Goal: Information Seeking & Learning: Learn about a topic

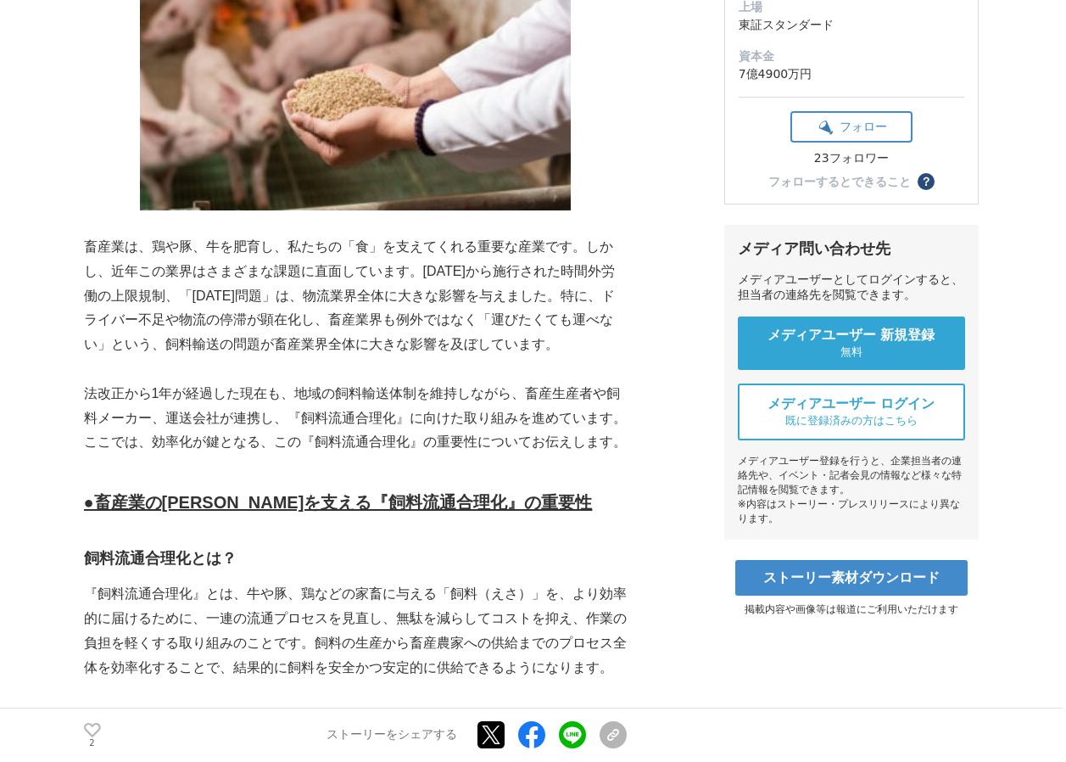
scroll to position [424, 0]
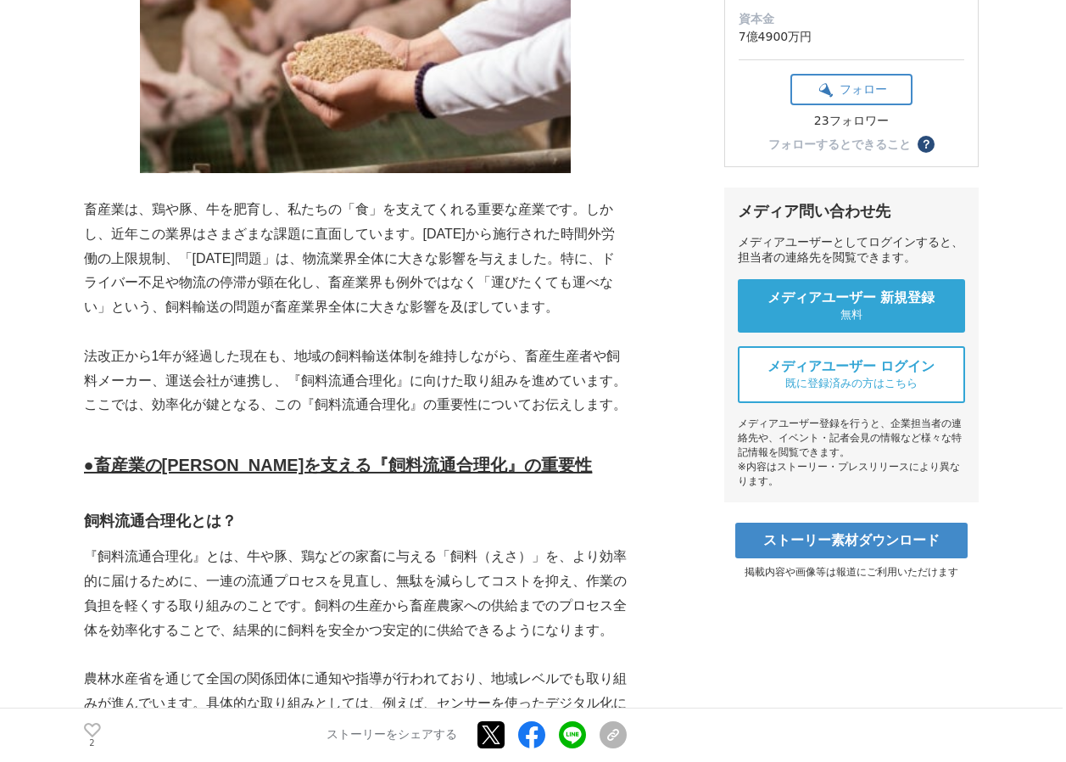
click at [515, 222] on p "畜産業は、鶏や豚、牛を肥育し、私たちの「食」を支えてくれる重要な産業です。しかし、近年この業界はさまざまな課題に直面しています。2024年4月から施行された時…" at bounding box center [355, 259] width 543 height 122
click at [512, 230] on p "畜産業は、鶏や豚、牛を肥育し、私たちの「食」を支えてくれる重要な産業です。しかし、近年この業界はさまざまな課題に直面しています。2024年4月から施行された時…" at bounding box center [355, 259] width 543 height 122
click at [226, 258] on p "畜産業は、鶏や豚、牛を肥育し、私たちの「食」を支えてくれる重要な産業です。しかし、近年この業界はさまざまな課題に直面しています。2024年4月から施行された時…" at bounding box center [355, 259] width 543 height 122
click at [523, 254] on p "畜産業は、鶏や豚、牛を肥育し、私たちの「食」を支えてくれる重要な産業です。しかし、近年この業界はさまざまな課題に直面しています。2024年4月から施行された時…" at bounding box center [355, 259] width 543 height 122
click at [571, 266] on p "畜産業は、鶏や豚、牛を肥育し、私たちの「食」を支えてくれる重要な産業です。しかし、近年この業界はさまざまな課題に直面しています。2024年4月から施行された時…" at bounding box center [355, 259] width 543 height 122
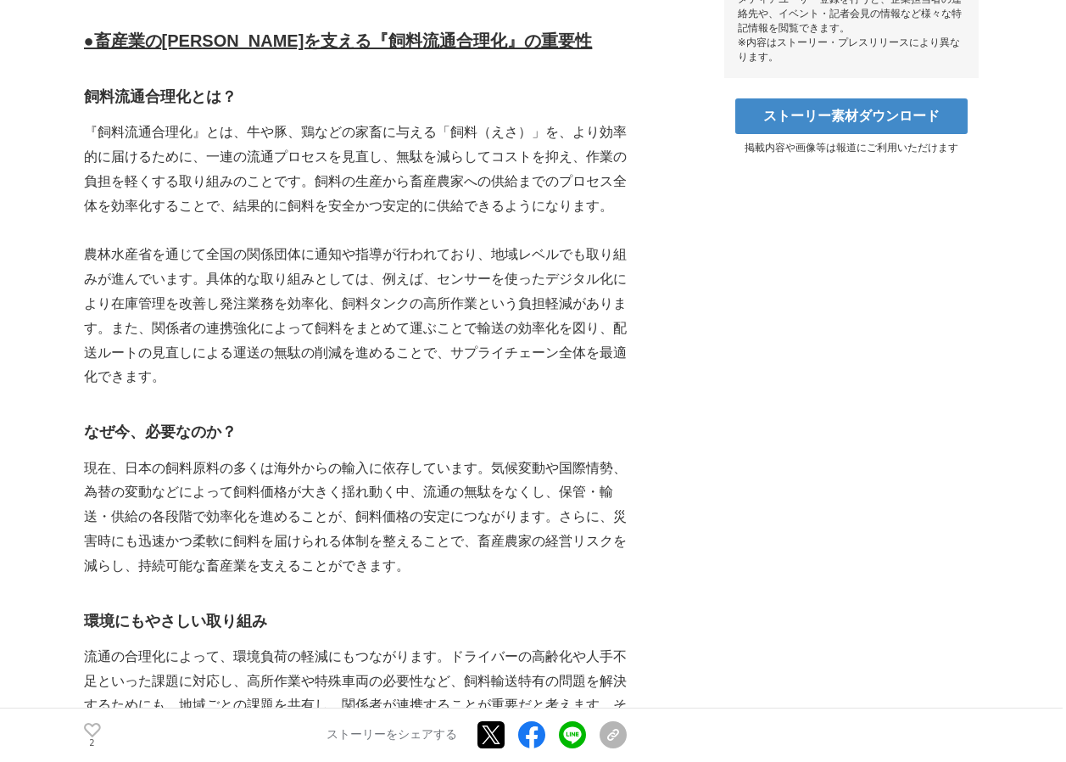
scroll to position [933, 0]
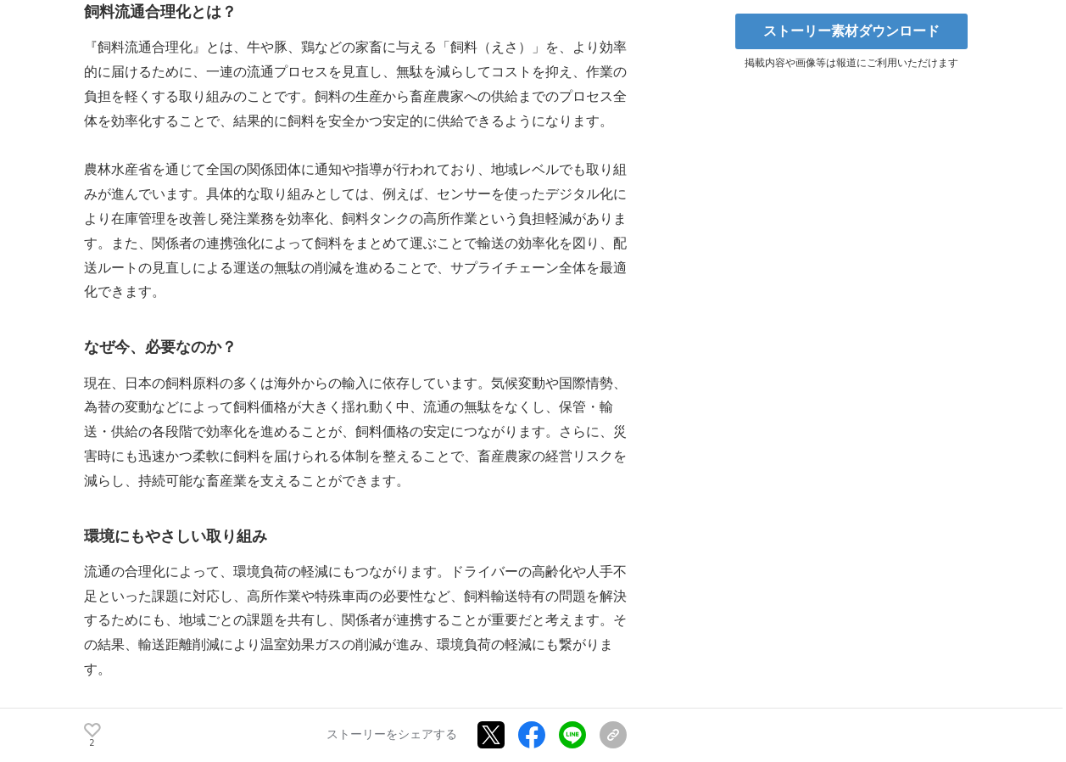
click at [479, 190] on p "農林水産省を通じて全国の関係団体に通知や指導が行われており、地域レベルでも取り組みが進んでいます。具体的な取り組みとしては、例えば、センサーを使ったデジタル化…" at bounding box center [355, 231] width 543 height 147
click at [573, 196] on p "農林水産省を通じて全国の関係団体に通知や指導が行われており、地域レベルでも取り組みが進んでいます。具体的な取り組みとしては、例えば、センサーを使ったデジタル化…" at bounding box center [355, 231] width 543 height 147
click at [610, 195] on p "農林水産省を通じて全国の関係団体に通知や指導が行われており、地域レベルでも取り組みが進んでいます。具体的な取り組みとしては、例えば、センサーを使ったデジタル化…" at bounding box center [355, 231] width 543 height 147
click at [218, 224] on p "農林水産省を通じて全国の関係団体に通知や指導が行われており、地域レベルでも取り組みが進んでいます。具体的な取り組みとしては、例えば、センサーを使ったデジタル化…" at bounding box center [355, 231] width 543 height 147
click at [334, 220] on p "農林水産省を通じて全国の関係団体に通知や指導が行われており、地域レベルでも取り組みが進んでいます。具体的な取り組みとしては、例えば、センサーを使ったデジタル化…" at bounding box center [355, 231] width 543 height 147
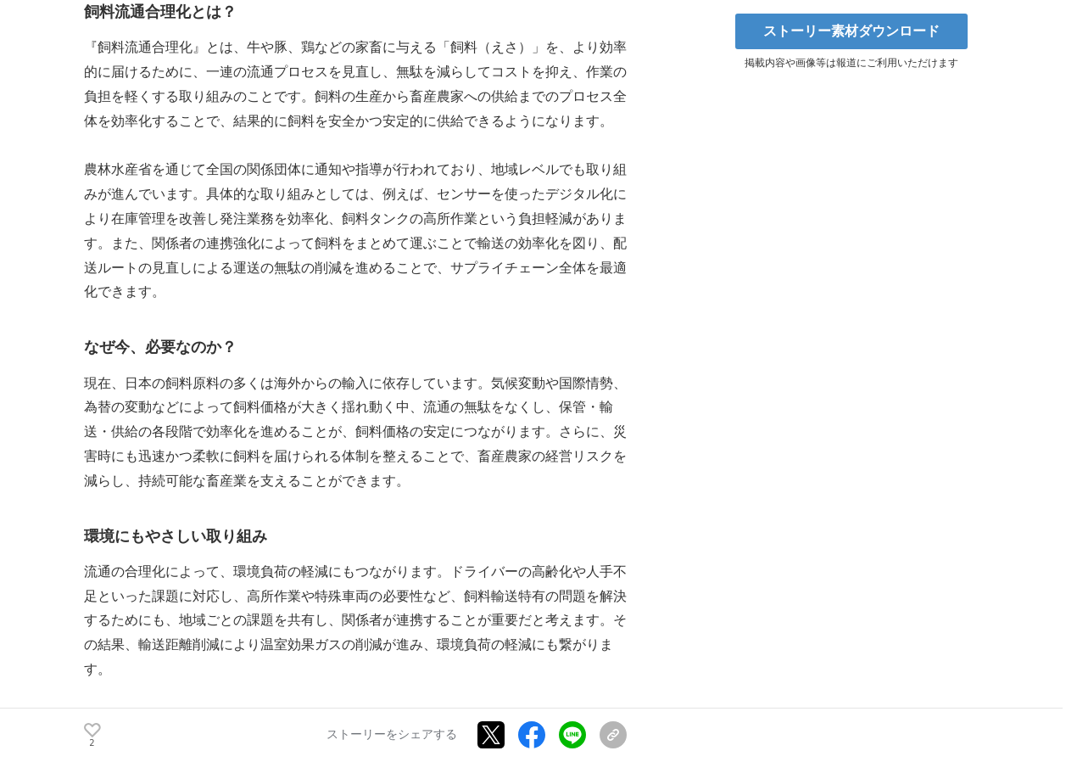
click at [484, 217] on p "農林水産省を通じて全国の関係団体に通知や指導が行われており、地域レベルでも取り組みが進んでいます。具体的な取り組みとしては、例えば、センサーを使ったデジタル化…" at bounding box center [355, 231] width 543 height 147
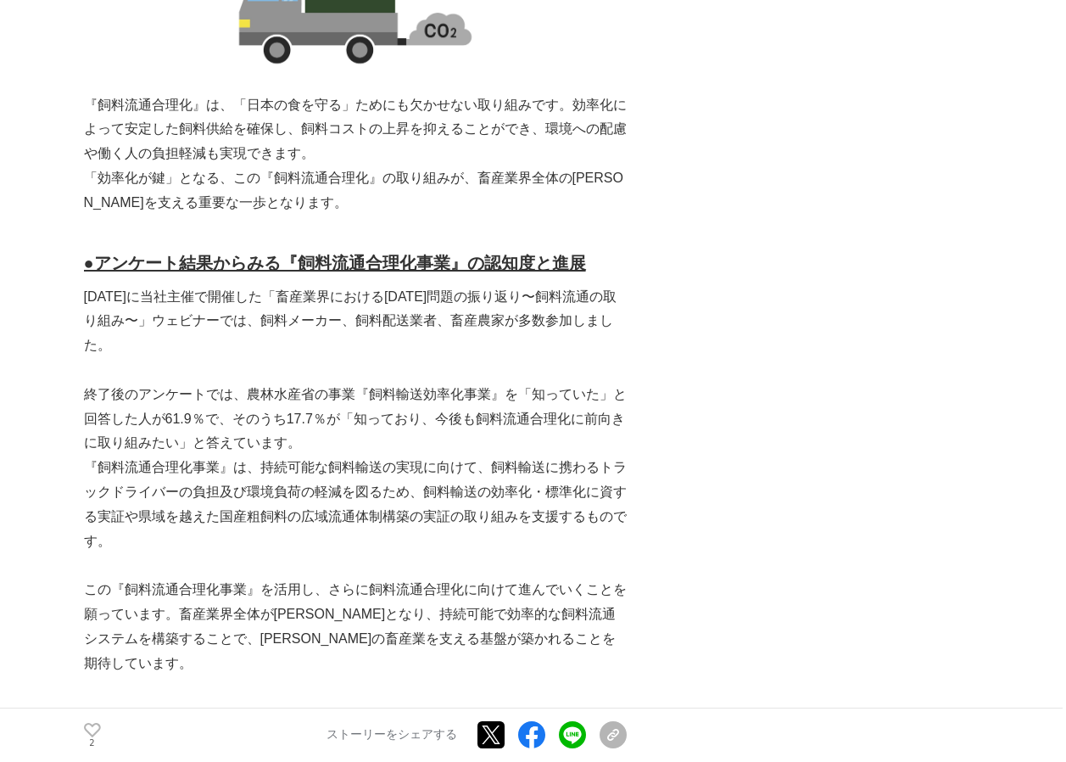
scroll to position [1697, 0]
click at [444, 110] on p "『飼料流通合理化』は、「日本の食を守る」ためにも欠かせない取り組みです。効率化によって安定した飼料供給を確保し、飼料コストの上昇を抑えることができ、環境への配…" at bounding box center [355, 130] width 543 height 73
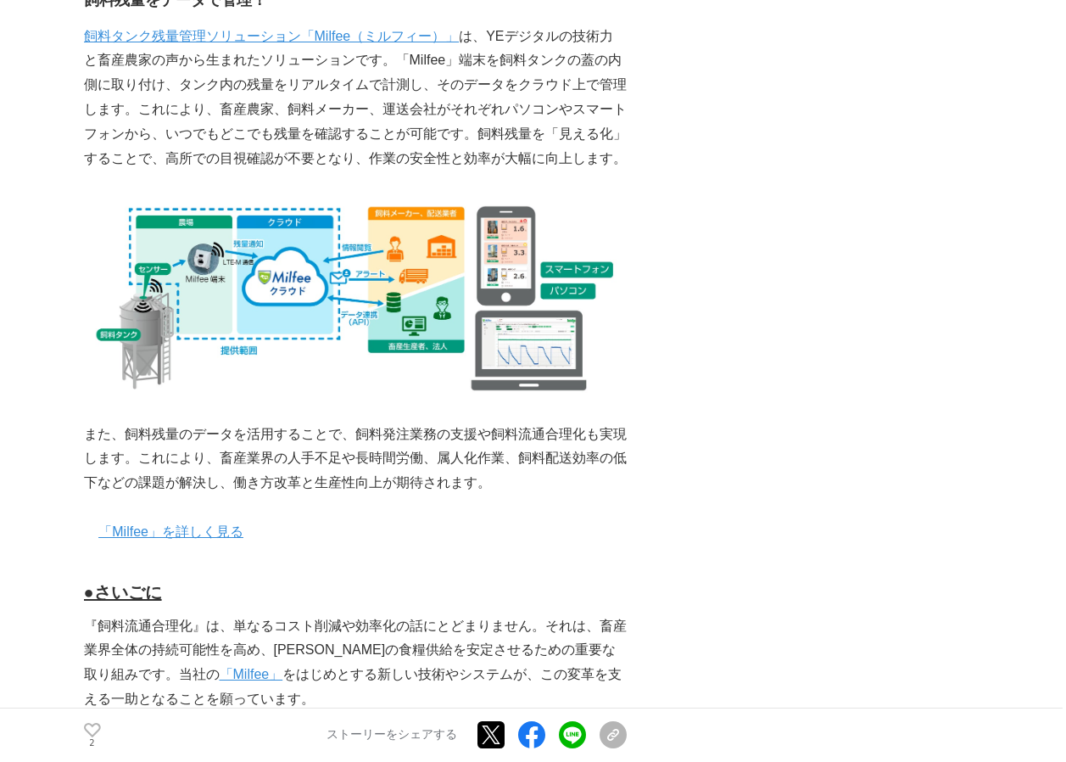
scroll to position [3139, 0]
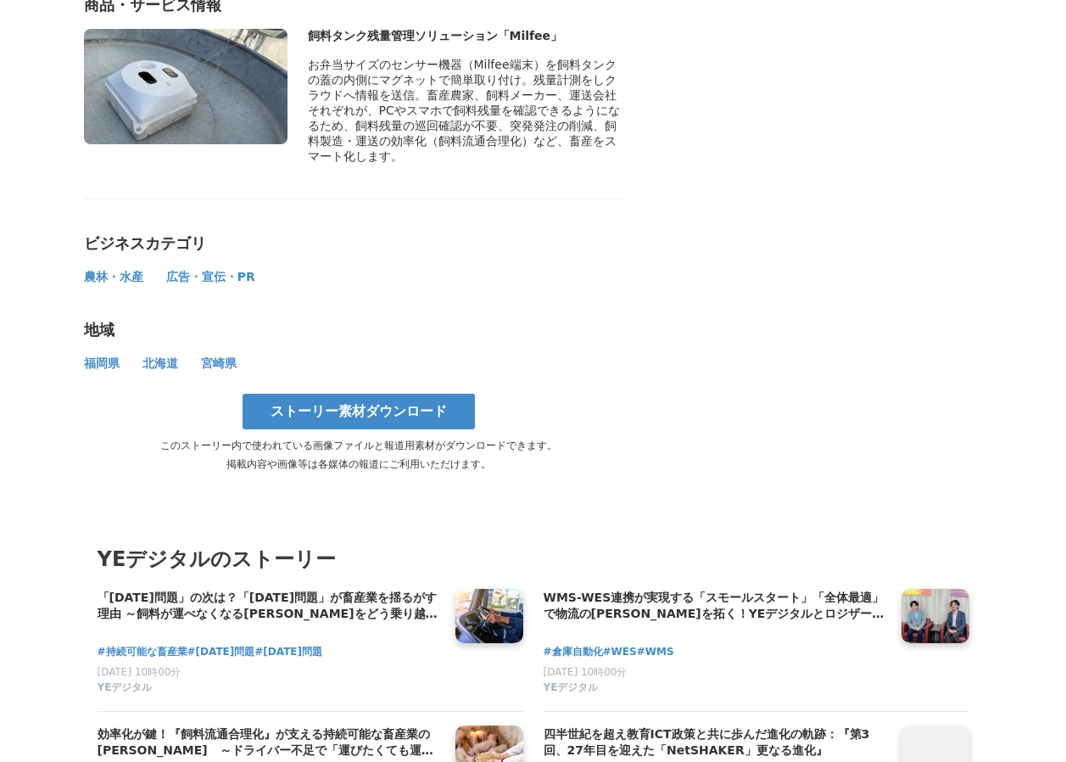
scroll to position [4496, 0]
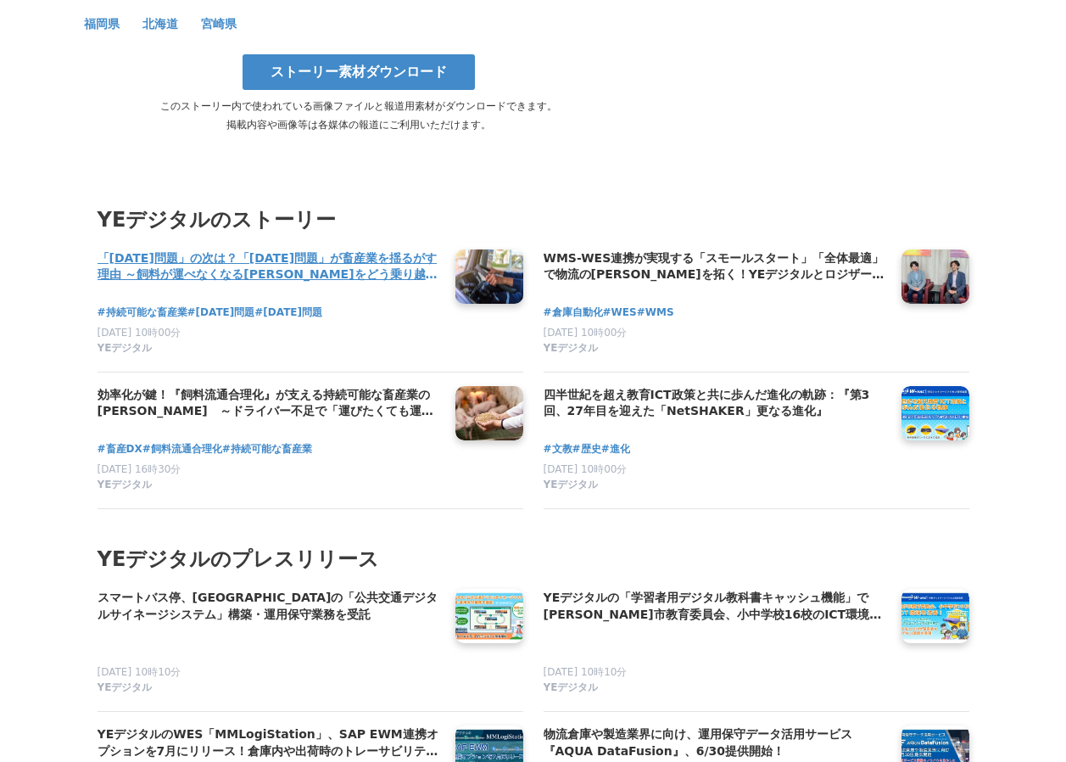
click at [322, 284] on h4 "「[DATE]問題」の次は？「[DATE]問題」が畜産業を揺るがす理由 ～飼料が運べなくなる[PERSON_NAME]をどう乗り越えるか～" at bounding box center [270, 266] width 344 height 35
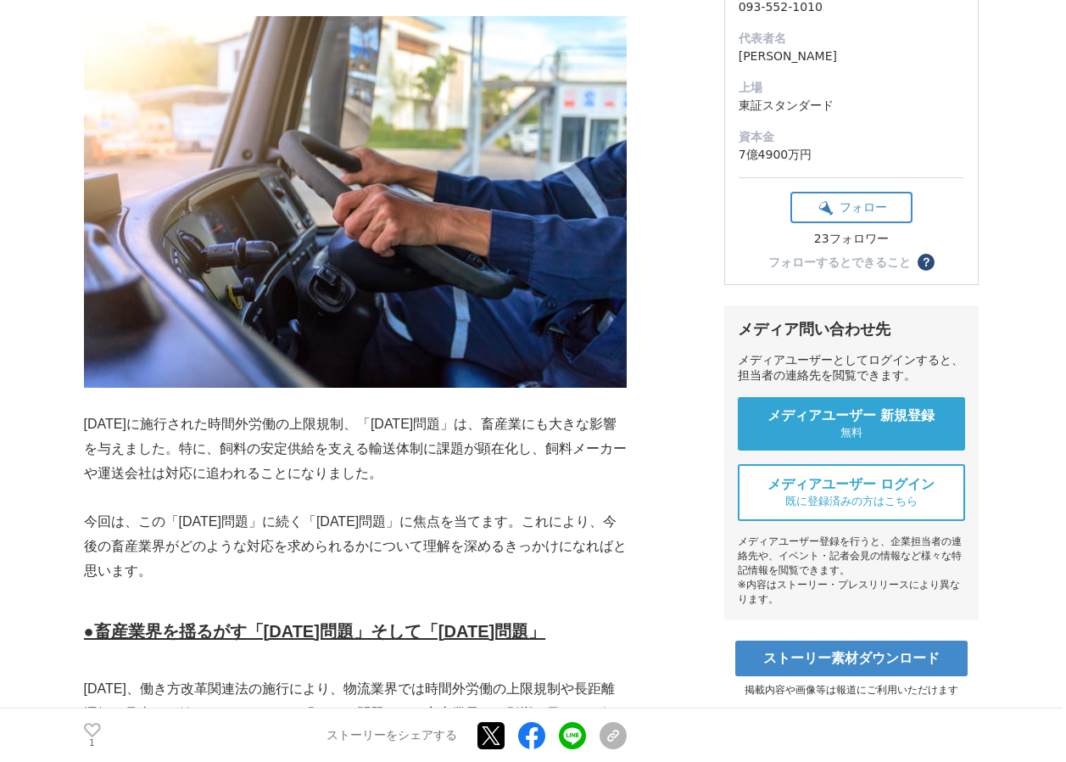
scroll to position [509, 0]
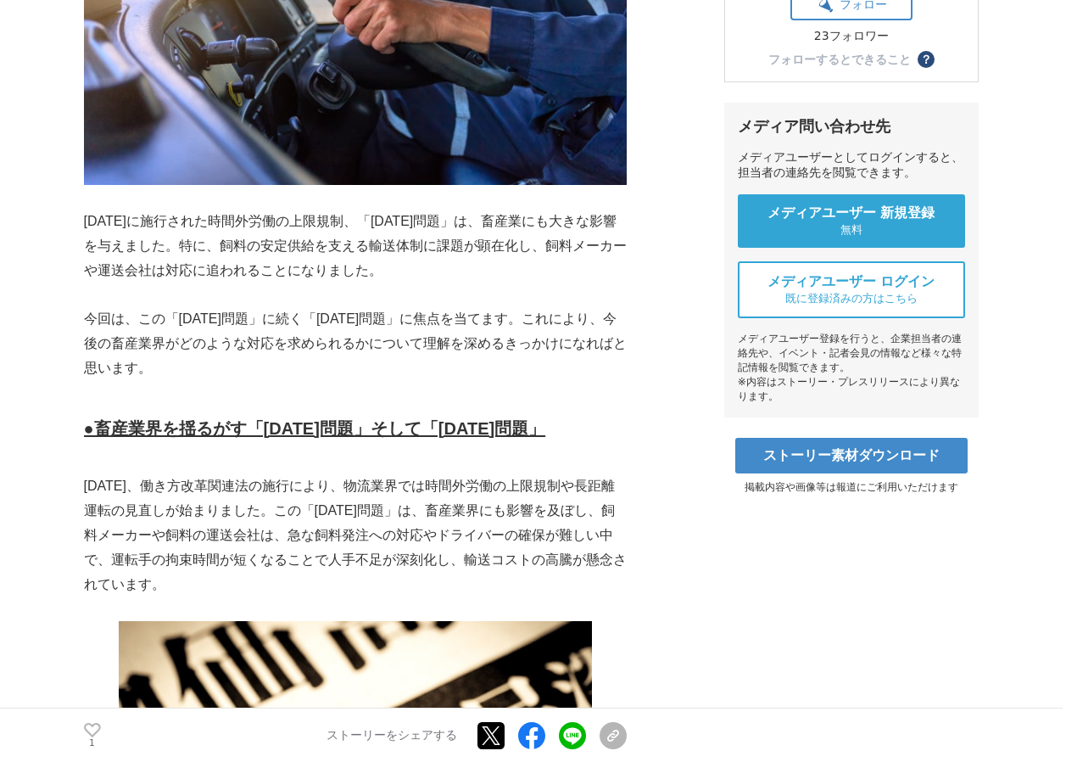
click at [539, 235] on p "[DATE]に施行された時間外労働の上限規制、「[DATE]問題」は、畜産業にも大きな影響を与えました。特に、飼料の安定供給を支える輸送体制に課題が顕在化し、…" at bounding box center [355, 246] width 543 height 73
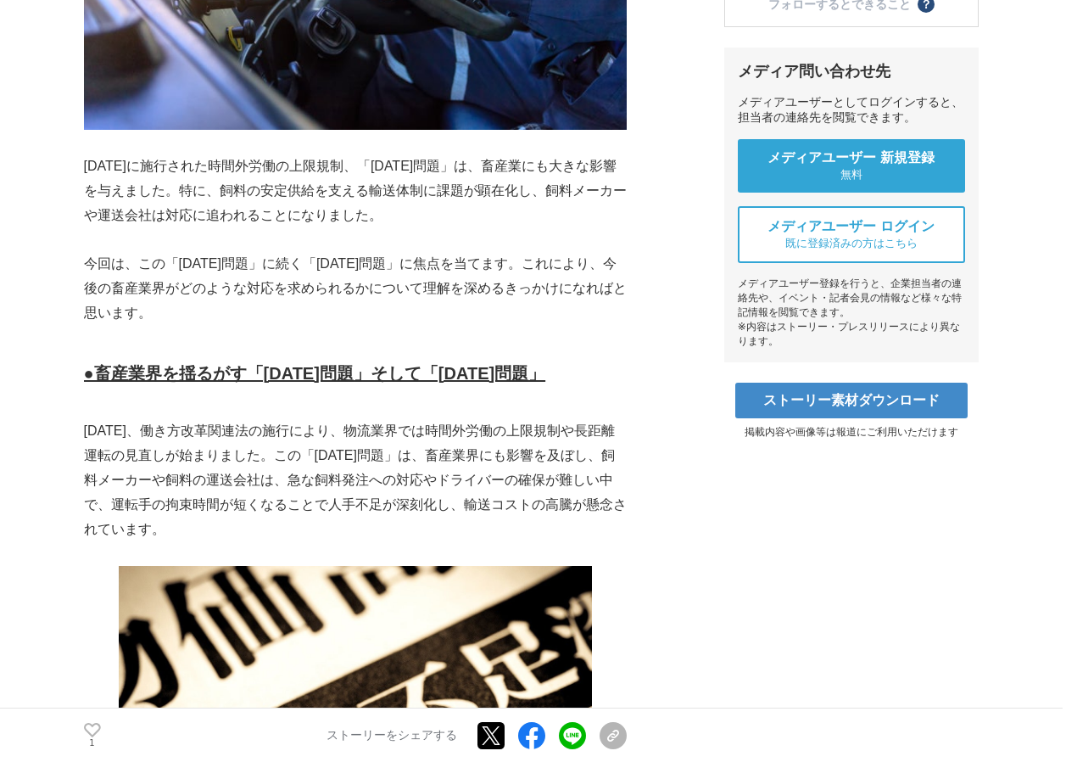
scroll to position [594, 0]
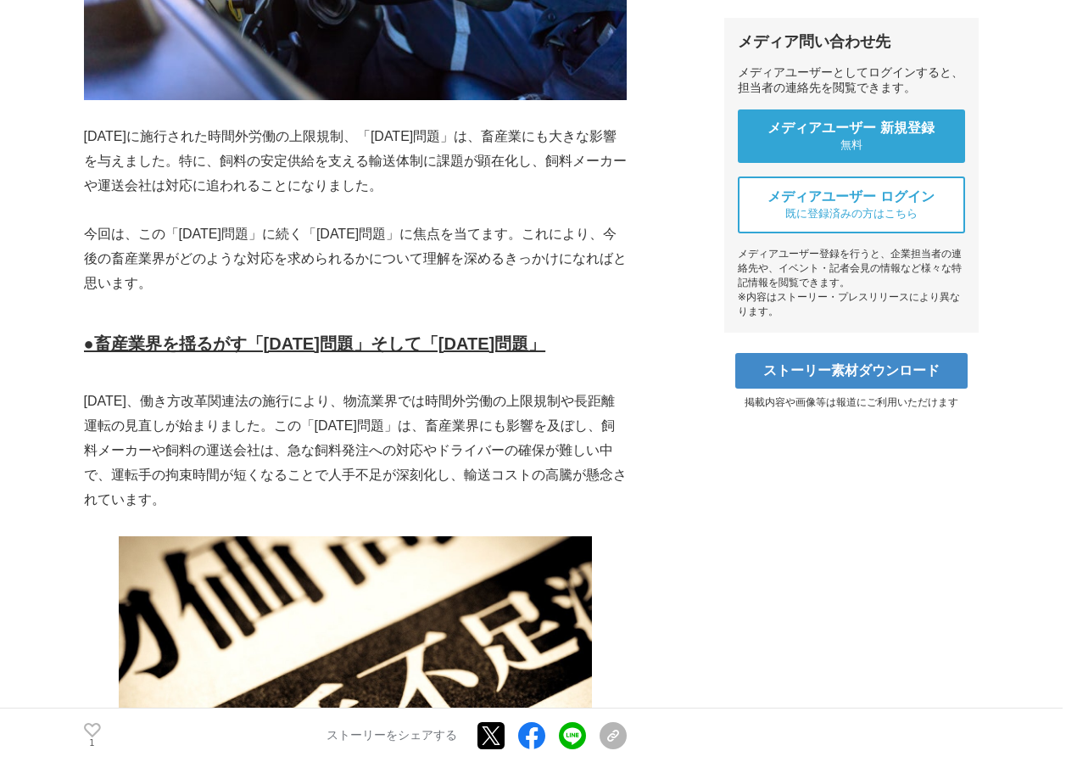
click at [539, 235] on p "今回は、この「[DATE]問題」に続く「[DATE]問題」に焦点を当てます。これにより、今後の畜産業界がどのような対応を求められるかについて理解を深めるきっか…" at bounding box center [355, 258] width 543 height 73
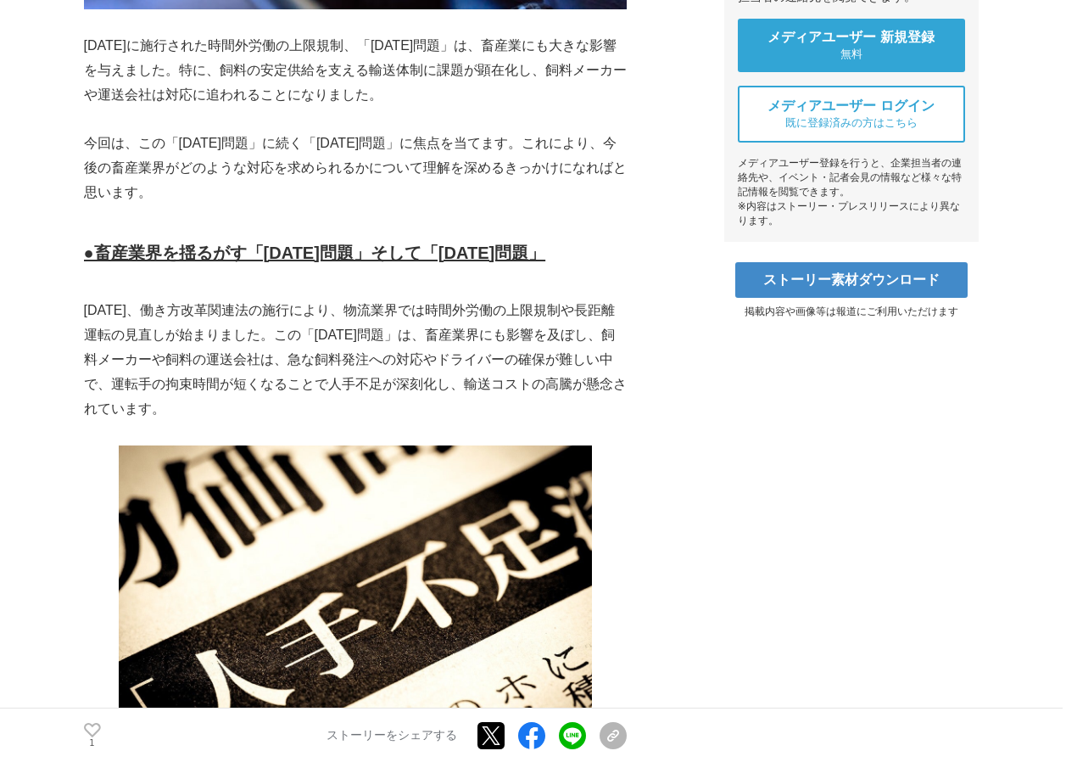
scroll to position [763, 0]
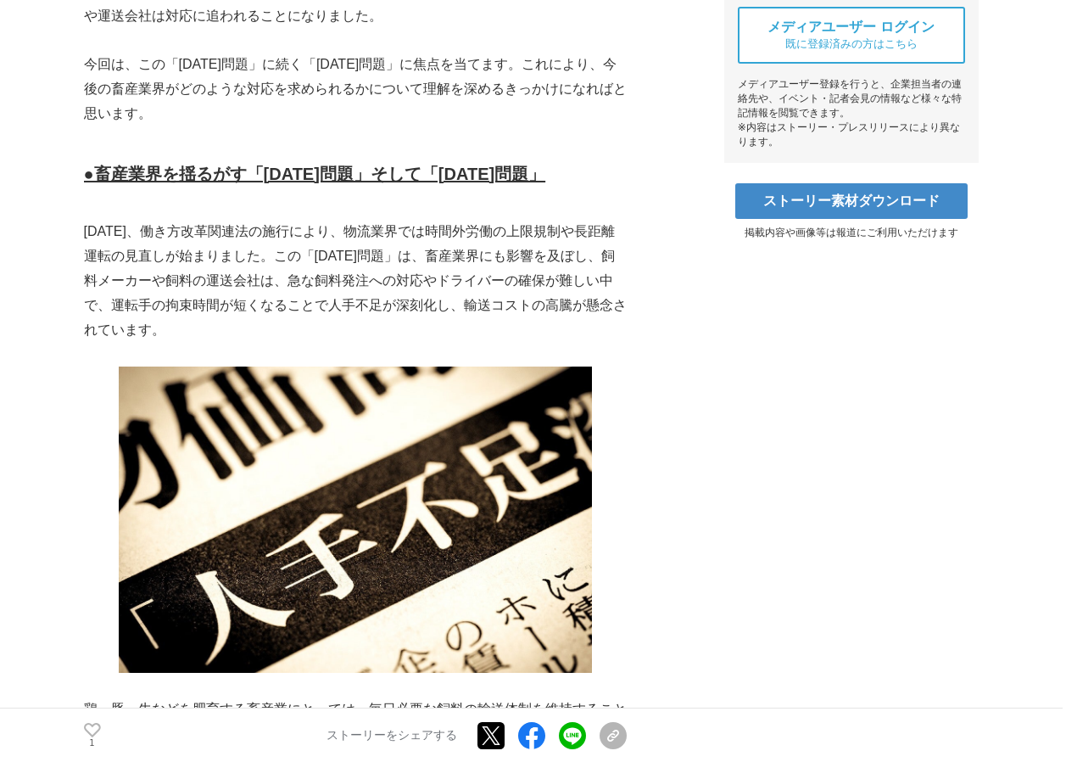
click at [213, 220] on p "[DATE]、働き方改革関連法の施行により、物流業界では時間外労働の上限規制や長距離運転の見直しが始まりました。この「[DATE]問題」は、畜産業界にも影響を…" at bounding box center [355, 281] width 543 height 122
click at [451, 220] on p "[DATE]、働き方改革関連法の施行により、物流業界では時間外労働の上限規制や長距離運転の見直しが始まりました。この「[DATE]問題」は、畜産業界にも影響を…" at bounding box center [355, 281] width 543 height 122
click at [546, 220] on p "[DATE]、働き方改革関連法の施行により、物流業界では時間外労働の上限規制や長距離運転の見直しが始まりました。この「[DATE]問題」は、畜産業界にも影響を…" at bounding box center [355, 281] width 543 height 122
click at [215, 234] on p "[DATE]、働き方改革関連法の施行により、物流業界では時間外労働の上限規制や長距離運転の見直しが始まりました。この「[DATE]問題」は、畜産業界にも影響を…" at bounding box center [355, 281] width 543 height 122
click at [575, 232] on p "[DATE]、働き方改革関連法の施行により、物流業界では時間外労働の上限規制や長距離運転の見直しが始まりました。この「[DATE]問題」は、畜産業界にも影響を…" at bounding box center [355, 281] width 543 height 122
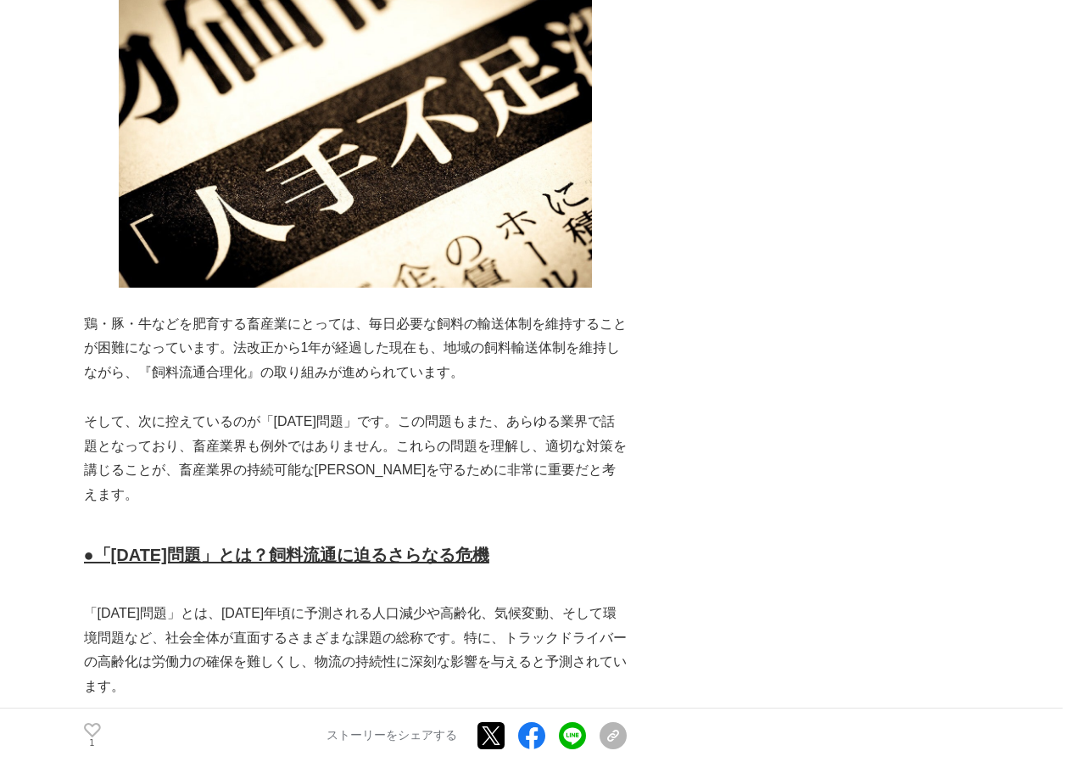
scroll to position [1272, 0]
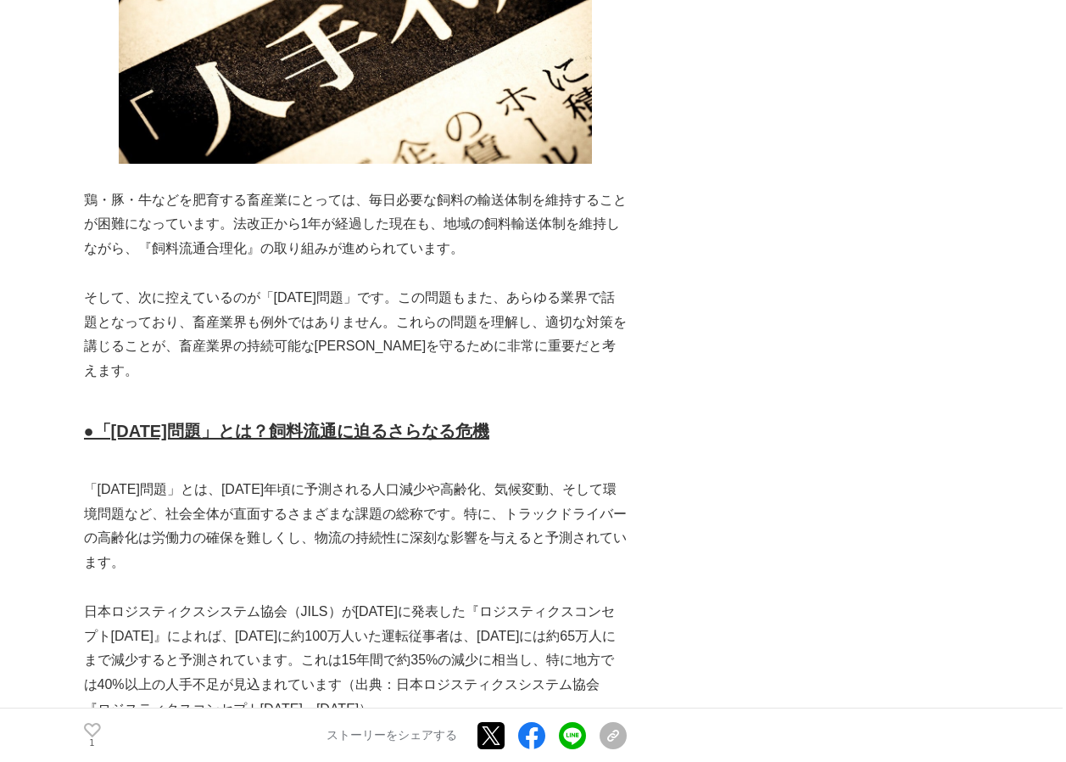
click at [575, 261] on p at bounding box center [355, 273] width 543 height 25
drag, startPoint x: 435, startPoint y: 213, endPoint x: 467, endPoint y: 229, distance: 35.3
click at [434, 214] on p "鶏・豚・牛などを肥育する畜産業にとっては、毎日必要な飼料の輸送体制を維持することが困難になっています。法改正から1年が経過した現在も、地域の飼料輸送体制を維持…" at bounding box center [355, 224] width 543 height 73
click at [477, 202] on p "鶏・豚・牛などを肥育する畜産業にとっては、毎日必要な飼料の輸送体制を維持することが困難になっています。法改正から1年が経過した現在も、地域の飼料輸送体制を維持…" at bounding box center [355, 224] width 543 height 73
click at [465, 204] on p "鶏・豚・牛などを肥育する畜産業にとっては、毎日必要な飼料の輸送体制を維持することが困難になっています。法改正から1年が経過した現在も、地域の飼料輸送体制を維持…" at bounding box center [355, 224] width 543 height 73
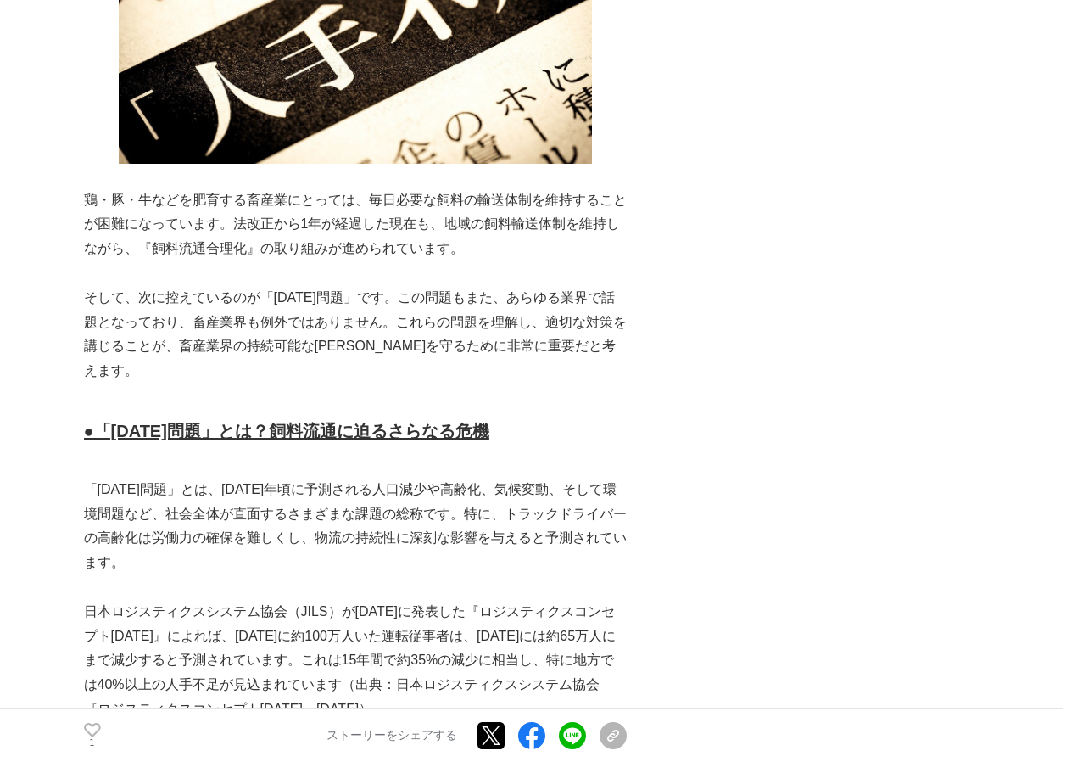
click at [467, 222] on p "鶏・豚・牛などを肥育する畜産業にとっては、毎日必要な飼料の輸送体制を維持することが困難になっています。法改正から1年が経過した現在も、地域の飼料輸送体制を維持…" at bounding box center [355, 224] width 543 height 73
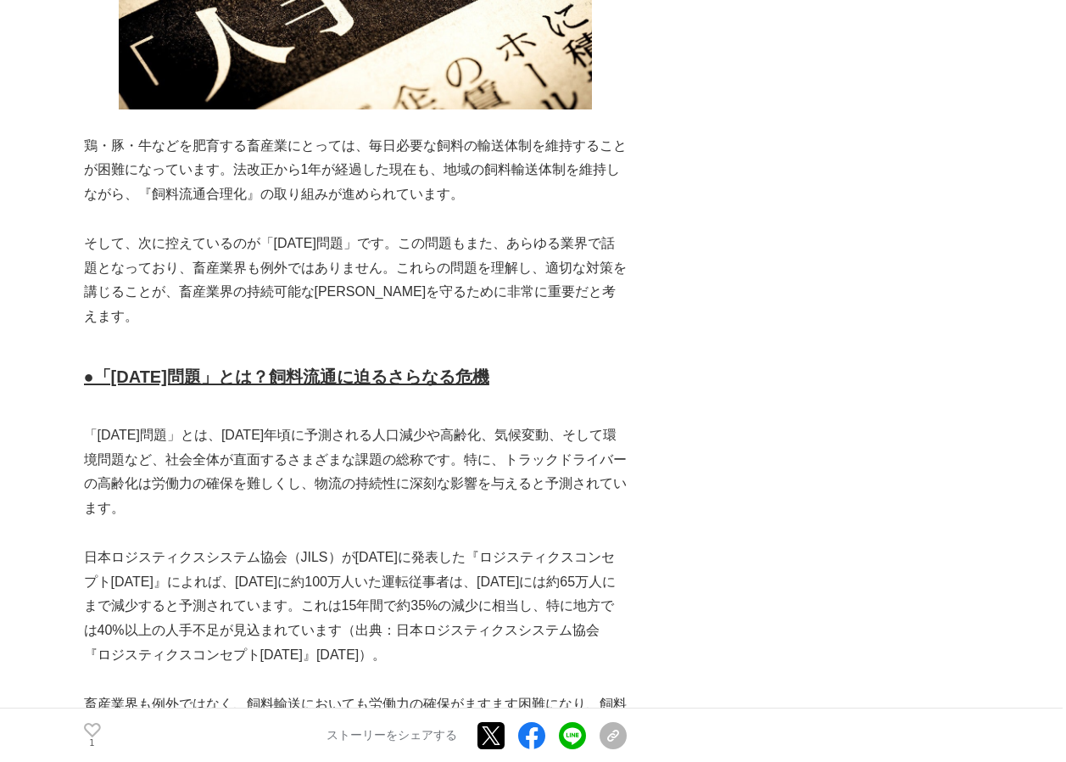
scroll to position [1357, 0]
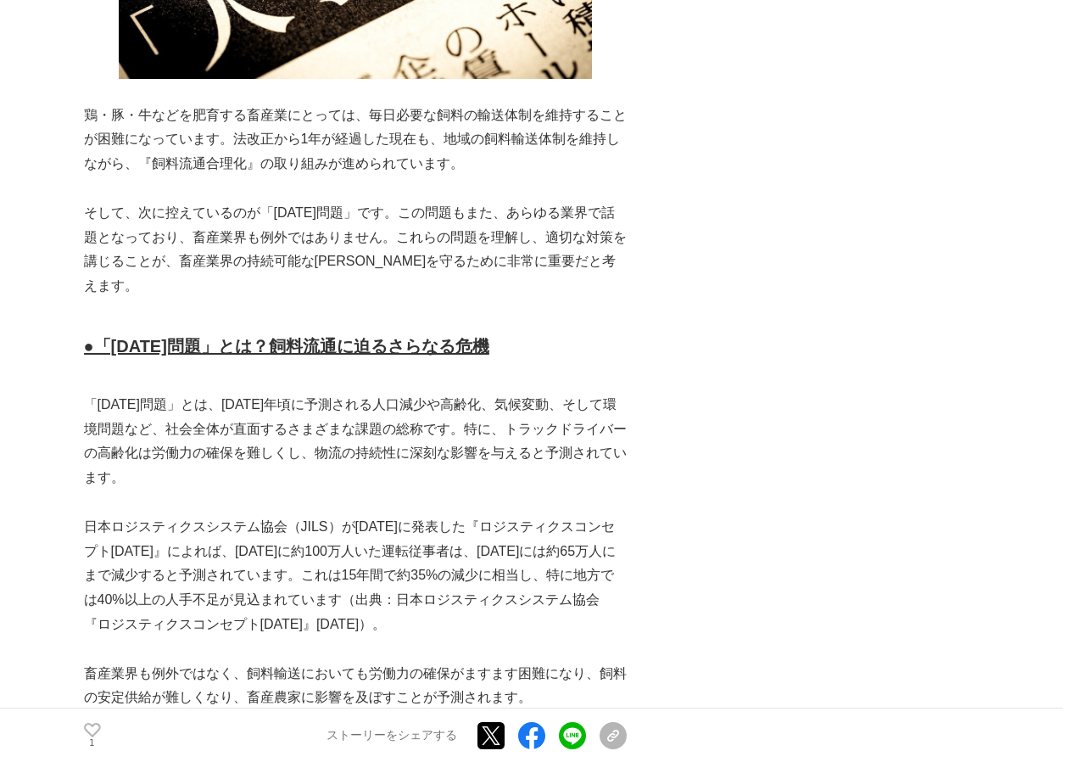
click at [467, 222] on p "そして、次に控えているのが「[DATE]問題」です。この問題もまた、あらゆる業界で話題となっており、畜産業界も例外ではありません。これらの問題を理解し、適切な…" at bounding box center [355, 250] width 543 height 98
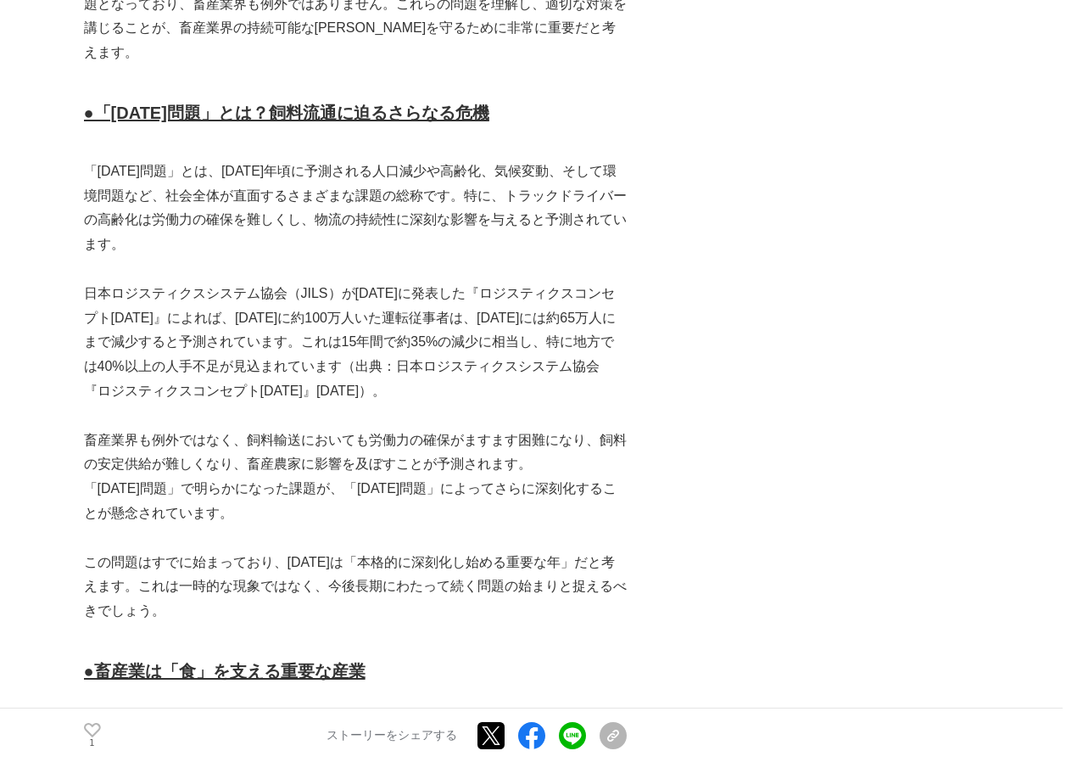
scroll to position [1612, 0]
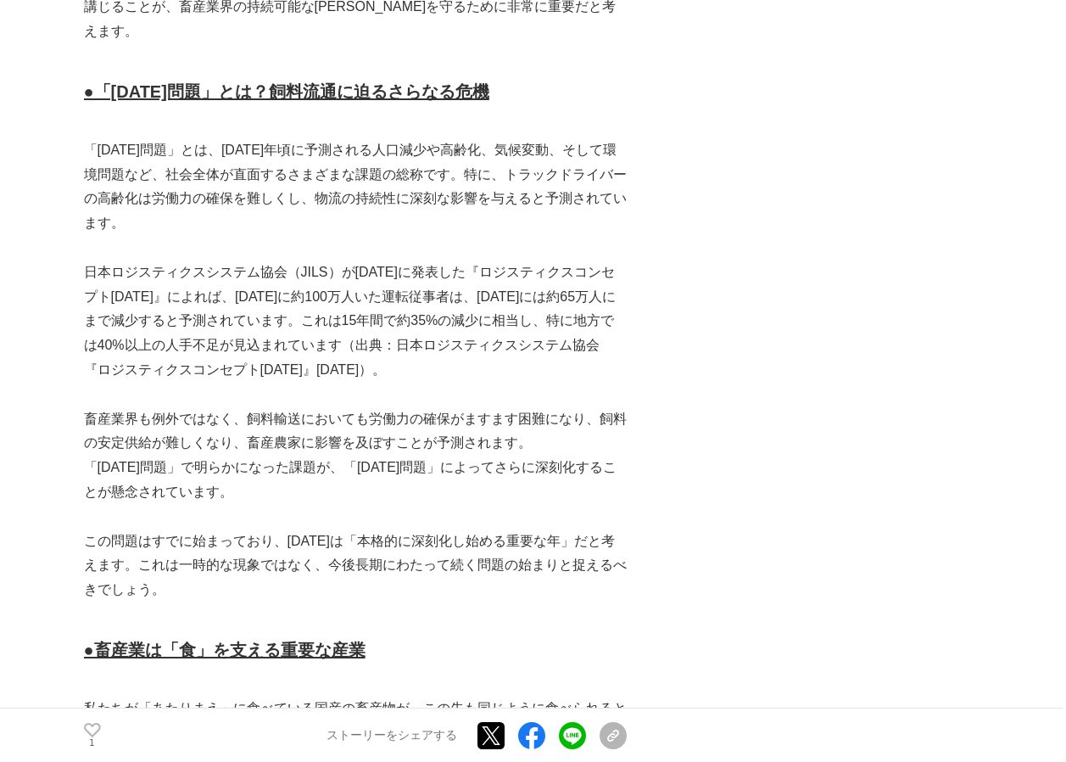
click at [467, 260] on p "日本ロジスティクスシステム協会（JILS）が[DATE]に発表した『ロジスティクスコンセプト[DATE]』によれば、[DATE]に約100万人いた運転従事者は…" at bounding box center [355, 321] width 543 height 122
click at [460, 236] on p at bounding box center [355, 248] width 543 height 25
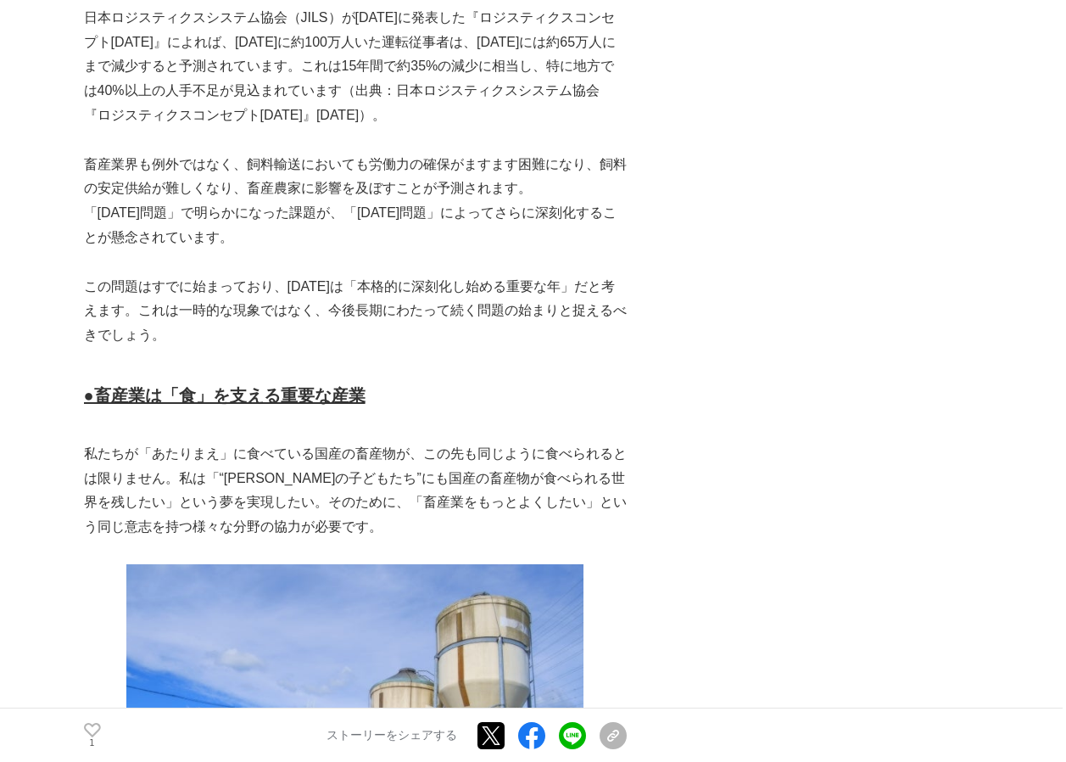
scroll to position [1781, 0]
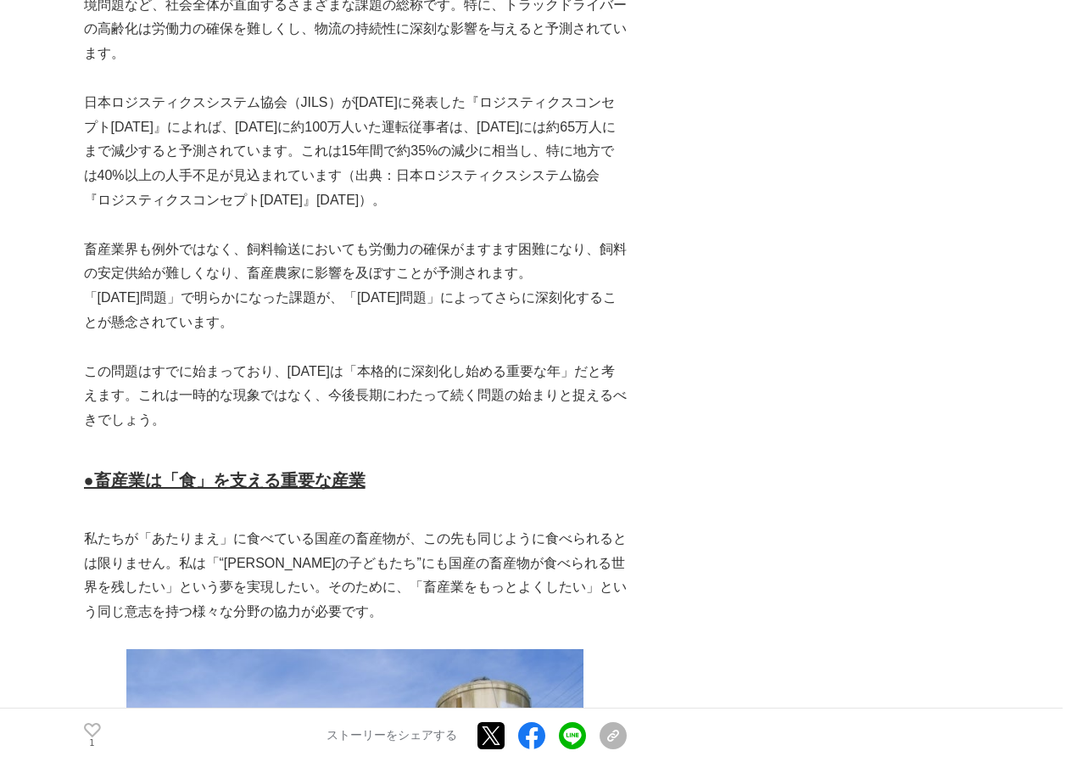
click at [460, 238] on p "畜産業界も例外ではなく、飼料輸送においても労働力の確保がますます困難になり、飼料の安定供給が難しくなり、畜産農家に影響を及ぼすことが予測されます。" at bounding box center [355, 262] width 543 height 49
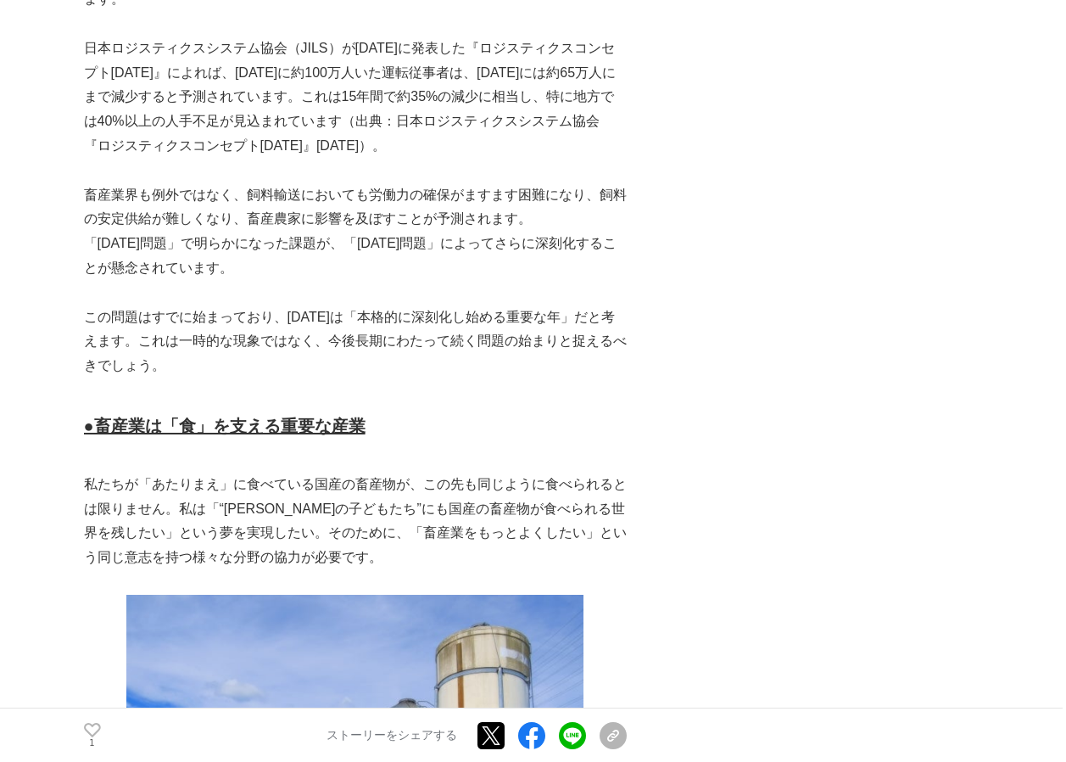
scroll to position [1866, 0]
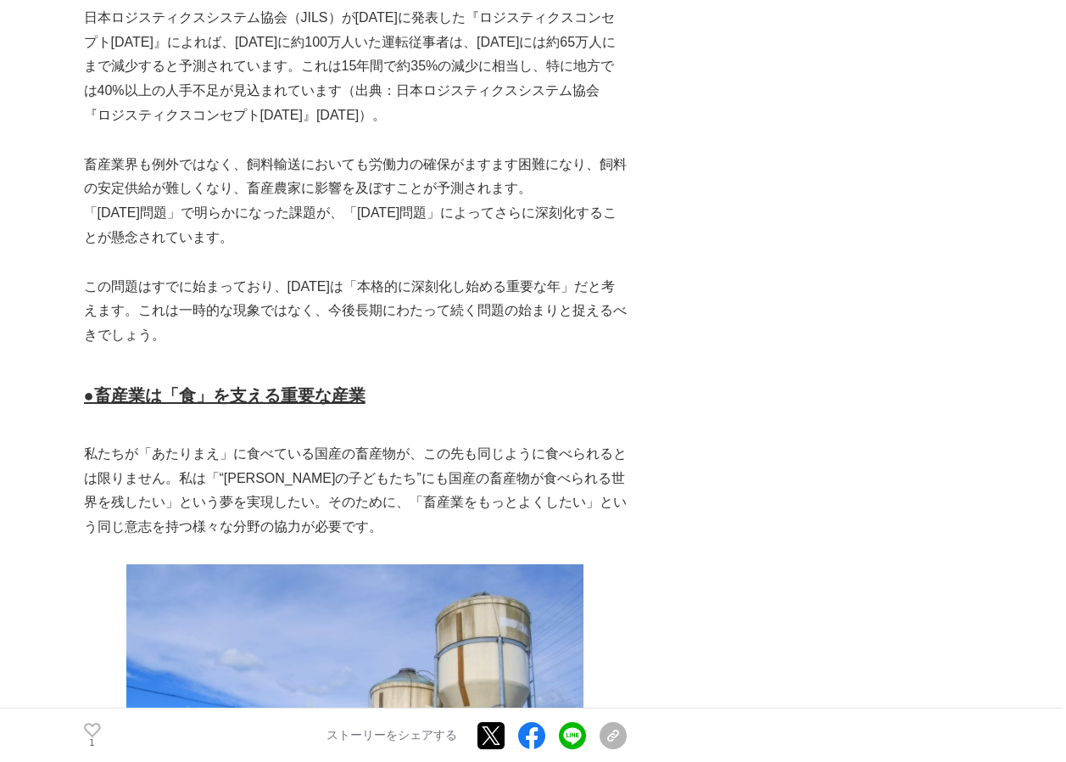
click at [460, 201] on p "「[DATE]問題」で明らかになった課題が、「[DATE]問題」によってさらに深刻化することが懸念されています。" at bounding box center [355, 225] width 543 height 49
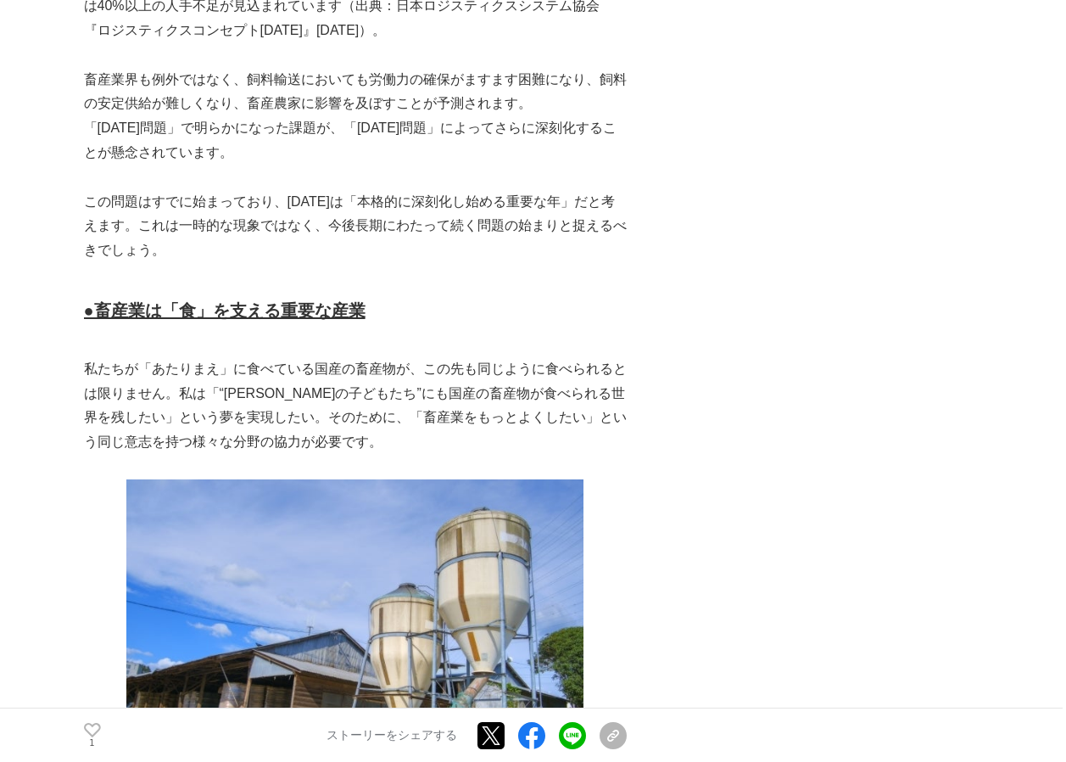
click at [460, 190] on p "この問題はすでに始まっており、[DATE]は「本格的に深刻化し始める重要な年」だと考えます。これは一時的な現象ではなく、今後長期にわたって続く問題の始まりと捉…" at bounding box center [355, 226] width 543 height 73
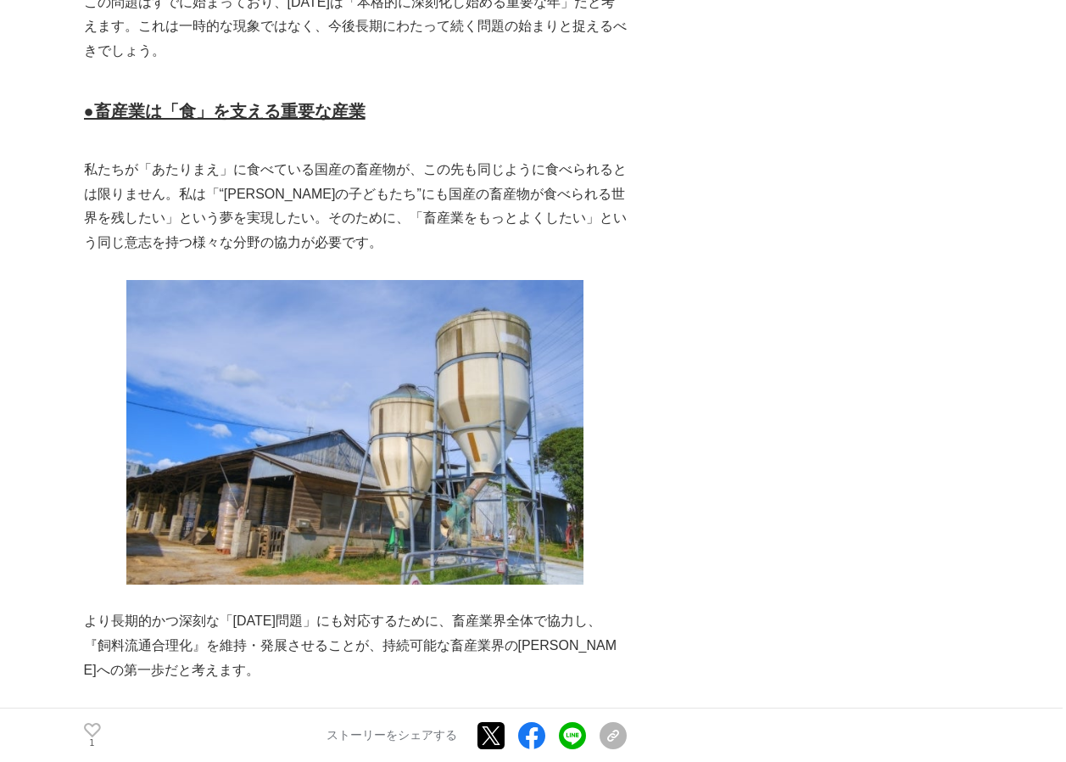
scroll to position [2121, 0]
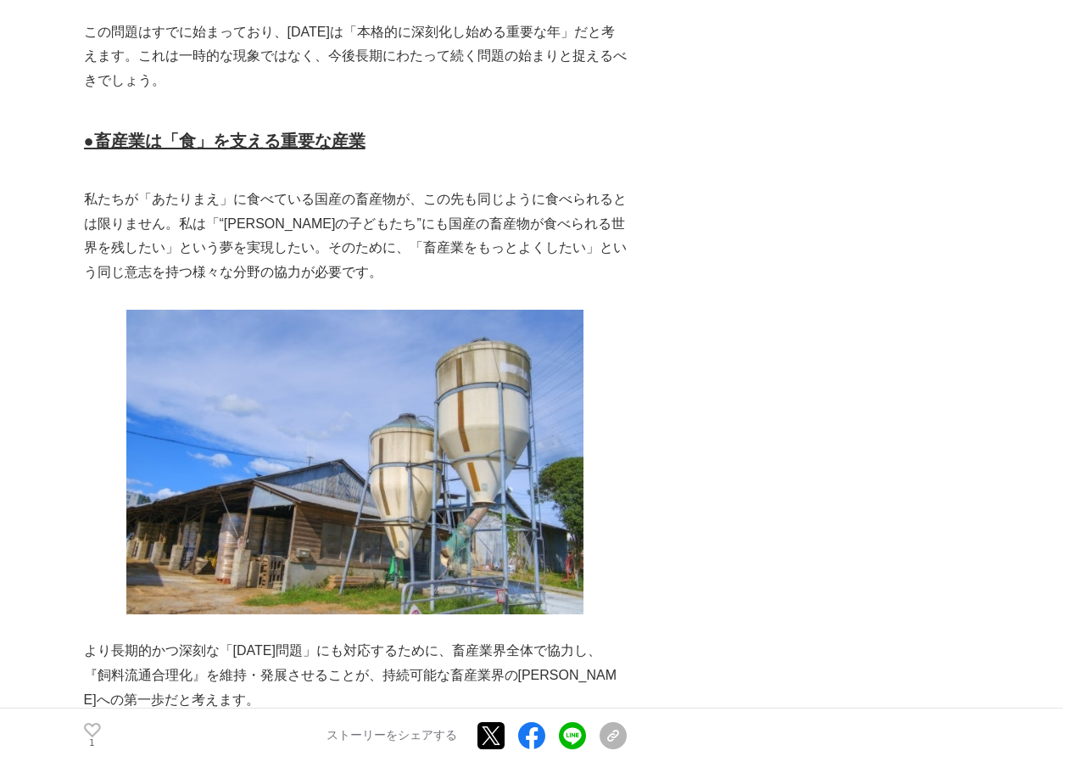
click at [127, 187] on p "私たちが「あたりまえ」に食べている国産の畜産物が、この先も同じように食べられるとは限りません。私は「“[PERSON_NAME]の子どもたち”にも国産の畜産物…" at bounding box center [355, 236] width 543 height 98
click at [264, 189] on p "私たちが「あたりまえ」に食べている国産の畜産物が、この先も同じように食べられるとは限りません。私は「“[PERSON_NAME]の子どもたち”にも国産の畜産物…" at bounding box center [355, 236] width 543 height 98
click at [447, 201] on p "私たちが「あたりまえ」に食べている国産の畜産物が、この先も同じように食べられるとは限りません。私は「“[PERSON_NAME]の子どもたち”にも国産の畜産物…" at bounding box center [355, 236] width 543 height 98
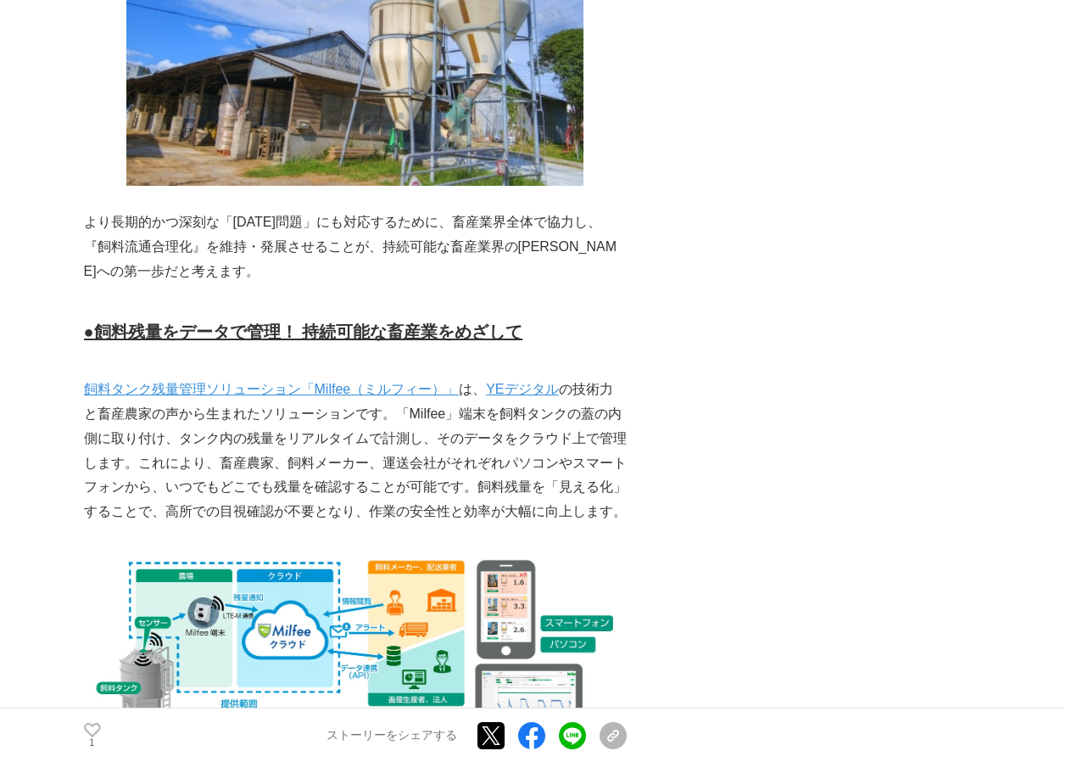
scroll to position [2545, 0]
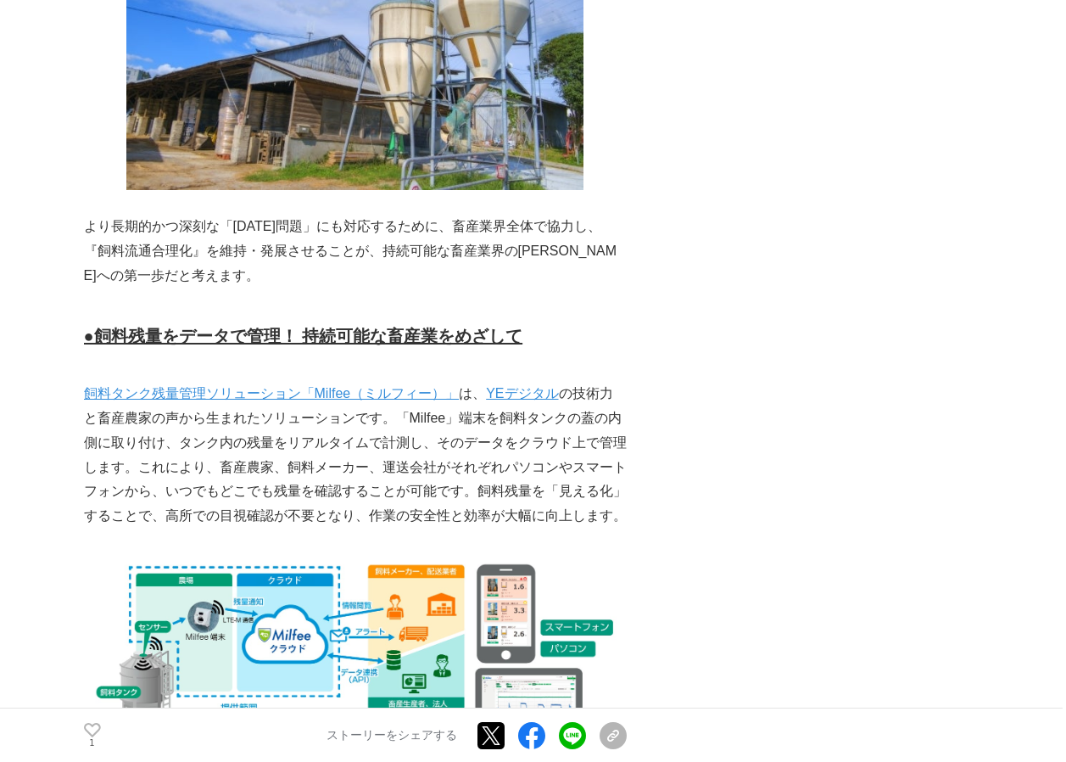
click at [651, 177] on div "「[DATE]問題」の次は？「[DATE]問題」が畜産業を揺るがす理由 ～飼料が運べなくなる[PERSON_NAME]をどう乗り越えるか～ 持続可能な畜産業 …" at bounding box center [533, 333] width 899 height 5548
click at [325, 327] on u "●飼料残量をデータで管理！ 持続可能な畜産業をめざして" at bounding box center [303, 336] width 439 height 19
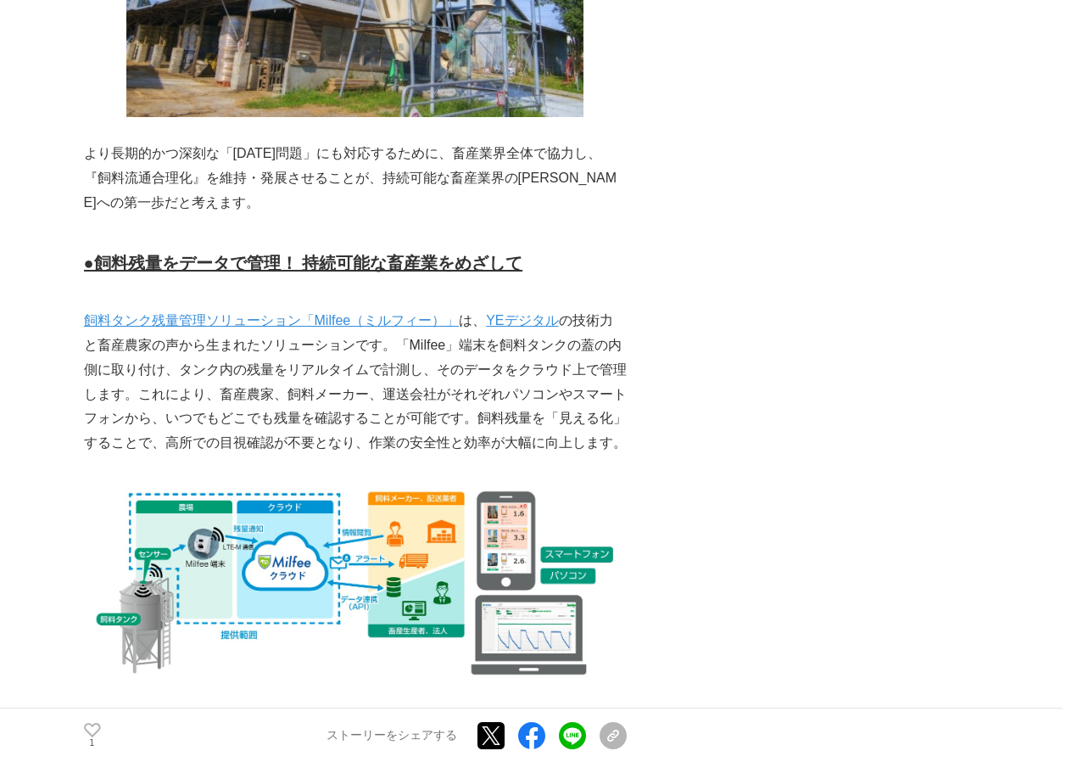
scroll to position [2715, 0]
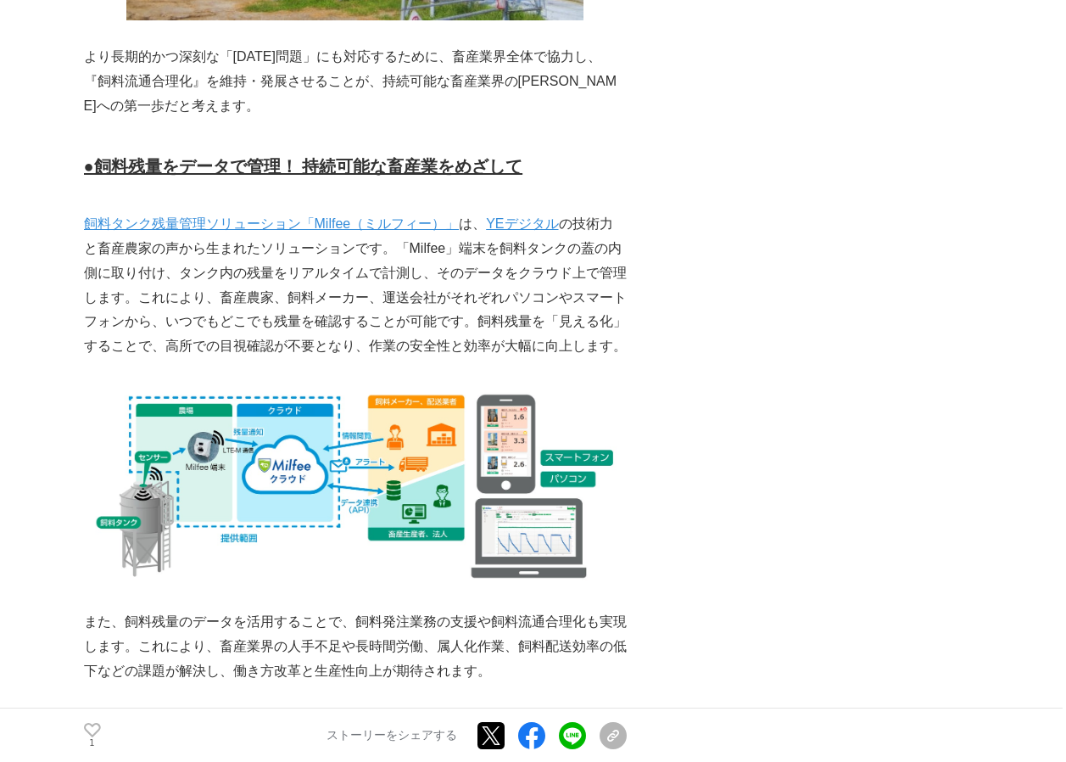
click at [499, 233] on p "飼料タンク残量管理ソリューション「Milfee（ミルフィー）」 は、 YEデジタル の技術力と畜産農家の声から生まれたソリューションです。「Milfee」端末…" at bounding box center [355, 285] width 543 height 147
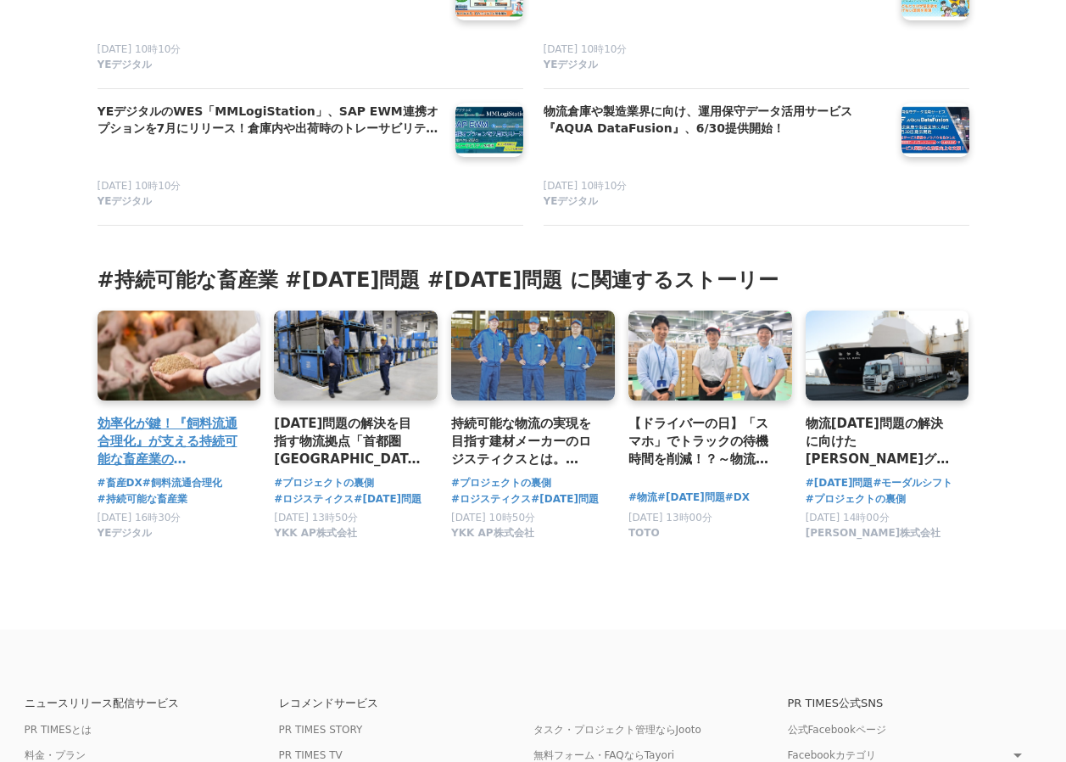
scroll to position [5333, 0]
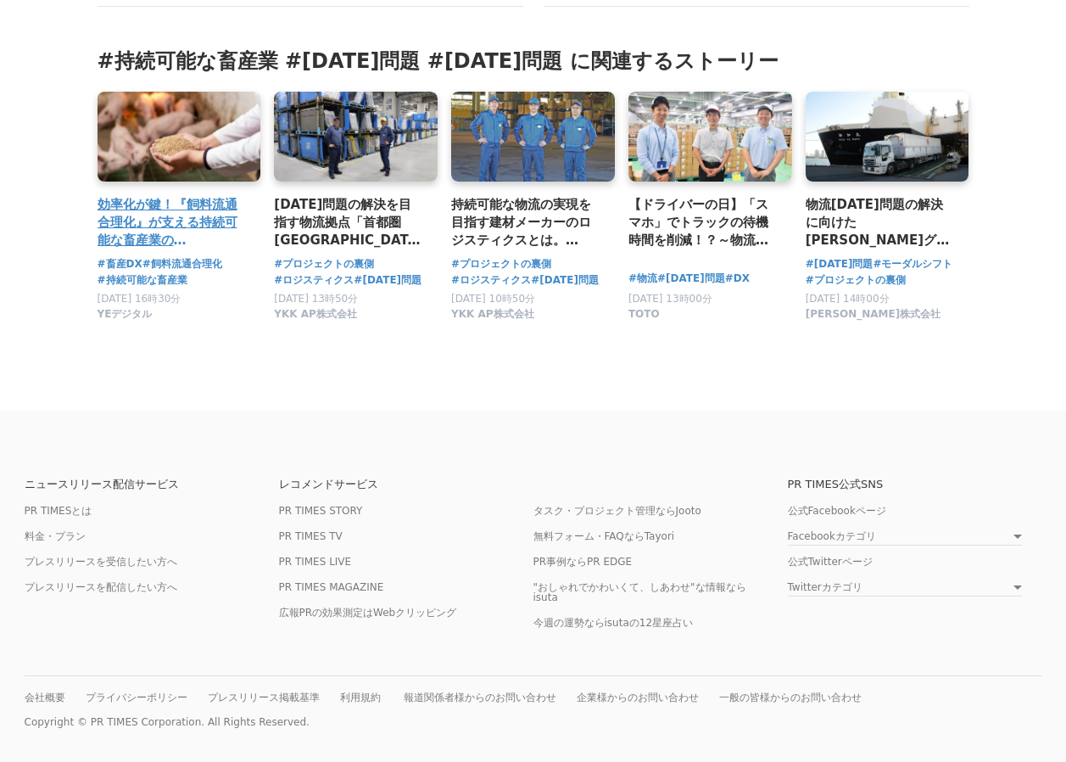
click at [186, 210] on h3 "効率化が鍵！『飼料流通合理化』が支える持続可能な畜産業の[PERSON_NAME]　～ドライバー不足で「運びたくても運べない」飼料輸送問題に取り組む重要性とは…" at bounding box center [173, 222] width 150 height 55
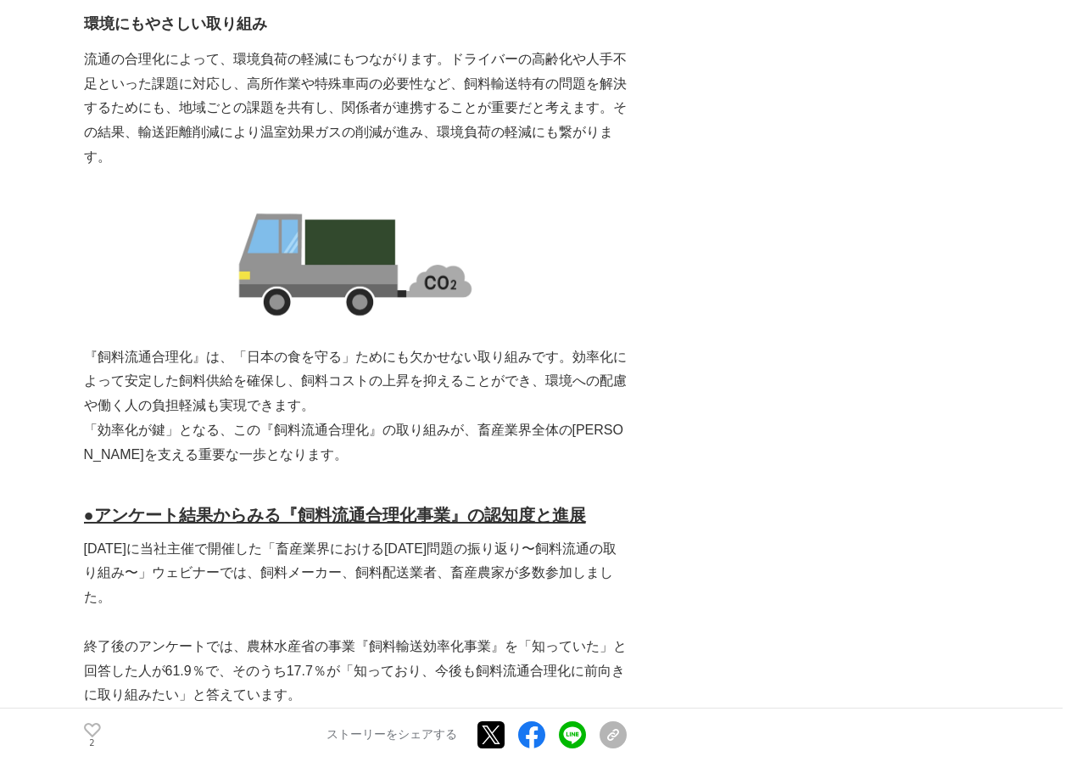
scroll to position [1612, 0]
